Goal: Navigation & Orientation: Find specific page/section

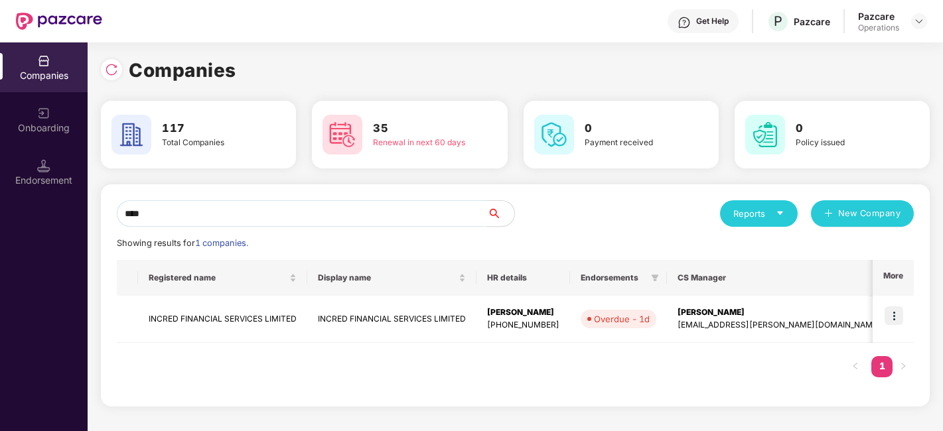
scroll to position [0, 1]
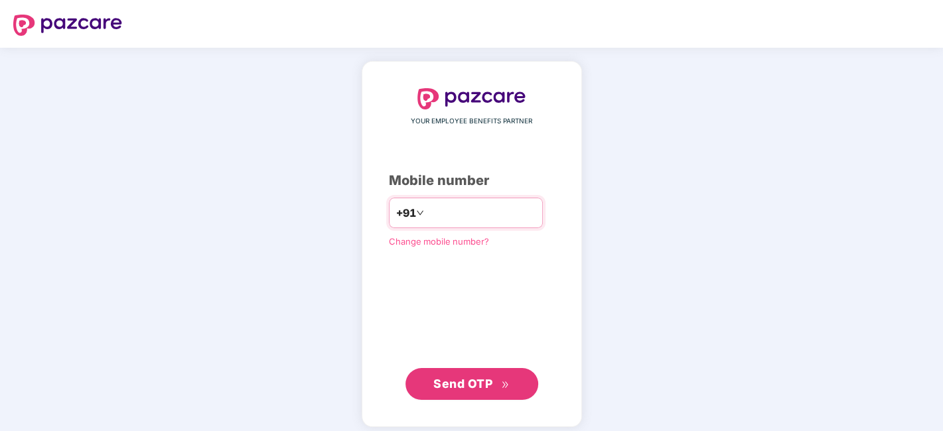
type input "*"
type input "**********"
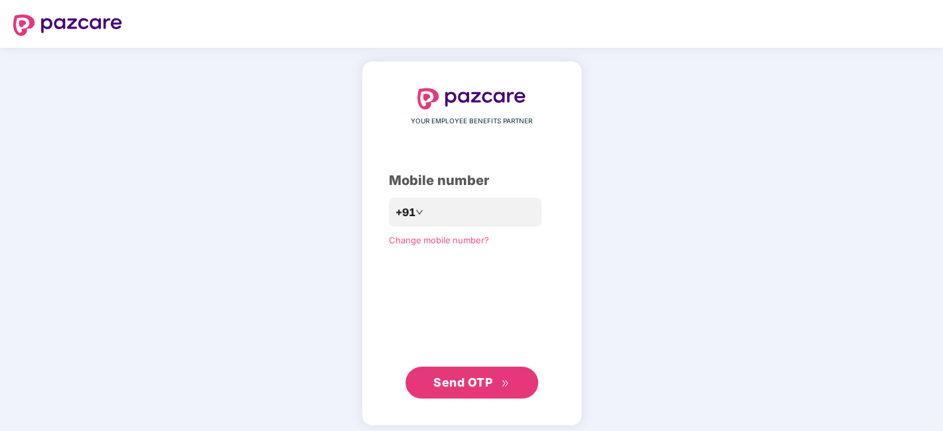
click at [457, 387] on span "Send OTP" at bounding box center [462, 382] width 59 height 14
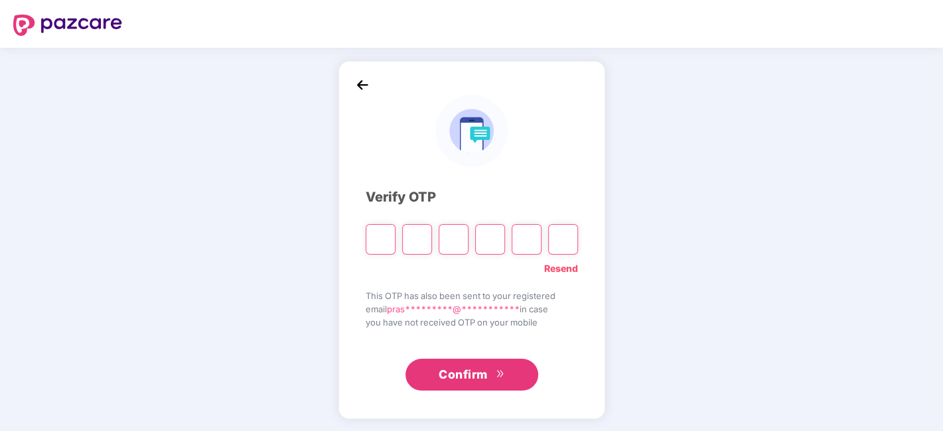
type input "*"
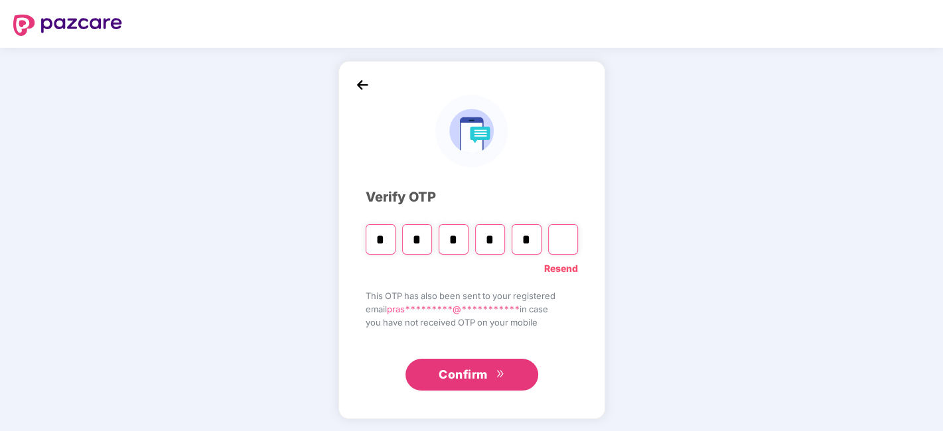
type input "*"
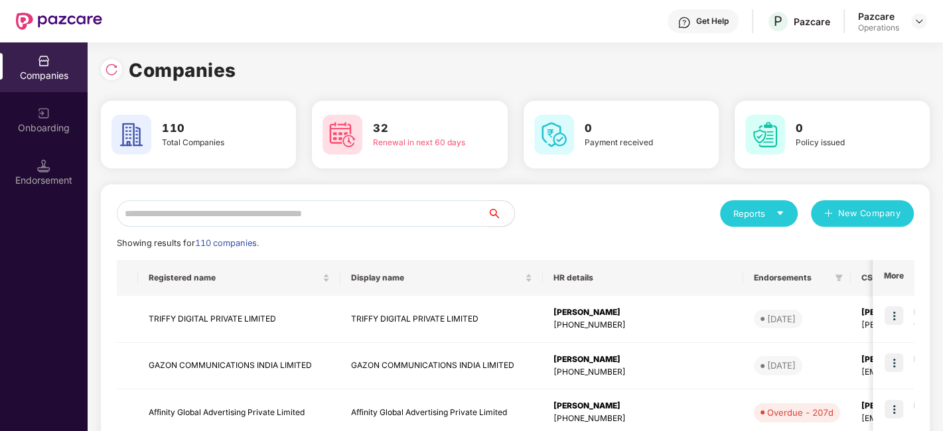
click at [341, 214] on input "text" at bounding box center [302, 213] width 371 height 27
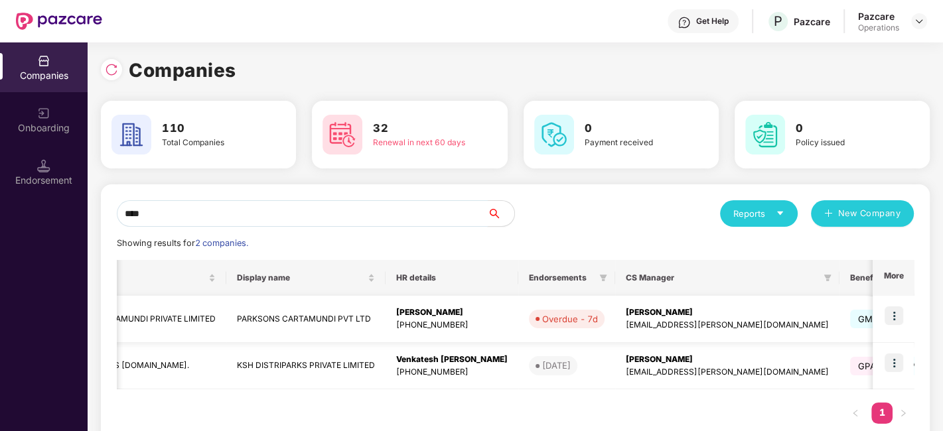
scroll to position [0, 101]
type input "****"
click at [892, 312] on img at bounding box center [893, 315] width 19 height 19
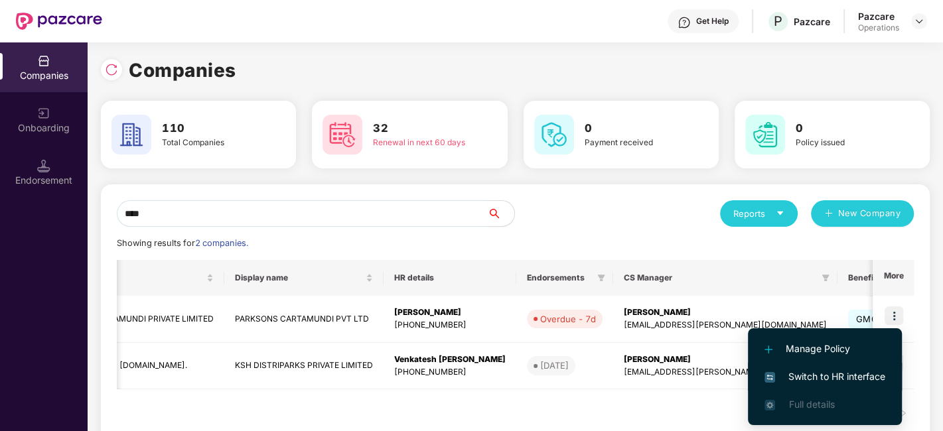
click at [809, 376] on span "Switch to HR interface" at bounding box center [824, 376] width 121 height 15
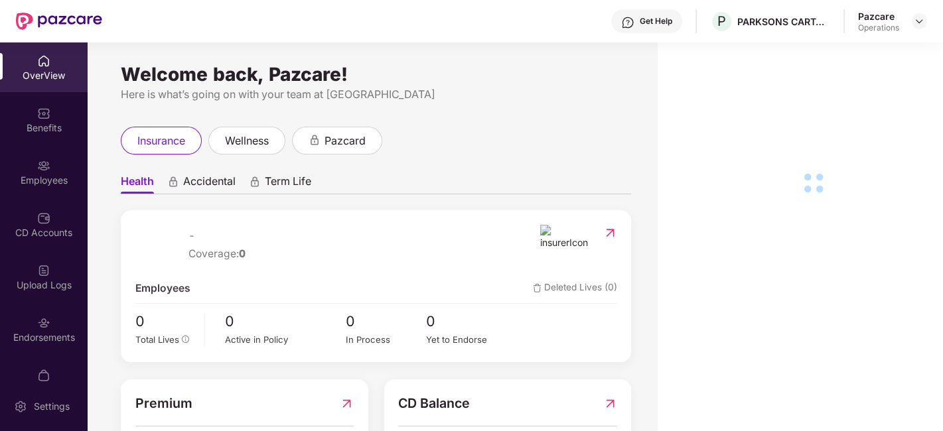
scroll to position [27, 0]
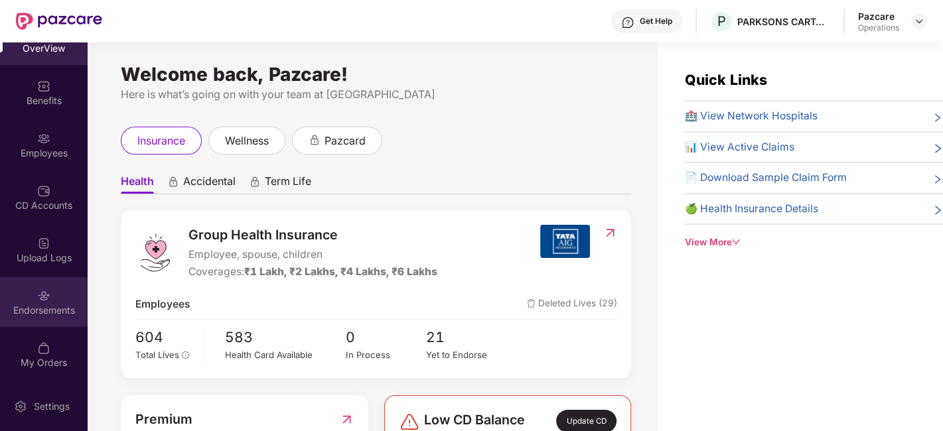
click at [41, 291] on img at bounding box center [43, 295] width 13 height 13
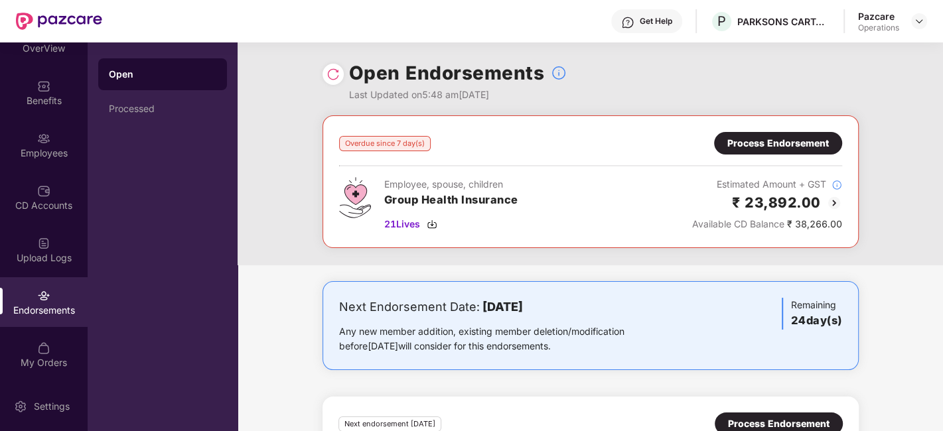
click at [394, 246] on div "Overdue since 7 day(s) Process Endorsement Employee, spouse, children Group Hea…" at bounding box center [590, 181] width 536 height 133
click at [402, 224] on span "21 Lives" at bounding box center [402, 224] width 36 height 15
click at [819, 138] on div "Process Endorsement" at bounding box center [777, 143] width 101 height 15
